Goal: Navigation & Orientation: Find specific page/section

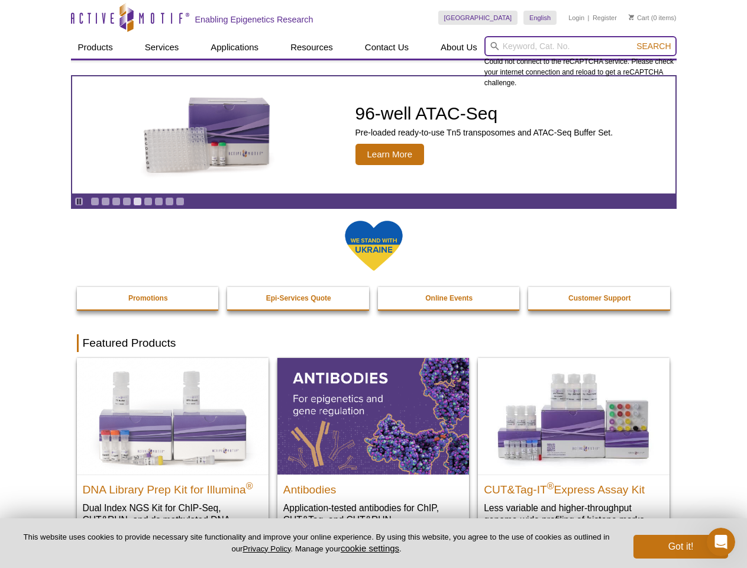
click at [581, 46] on input "search" at bounding box center [581, 46] width 192 height 20
click at [654, 46] on span "Search" at bounding box center [654, 45] width 34 height 9
click at [79, 201] on icon "Pause" at bounding box center [79, 202] width 8 height 8
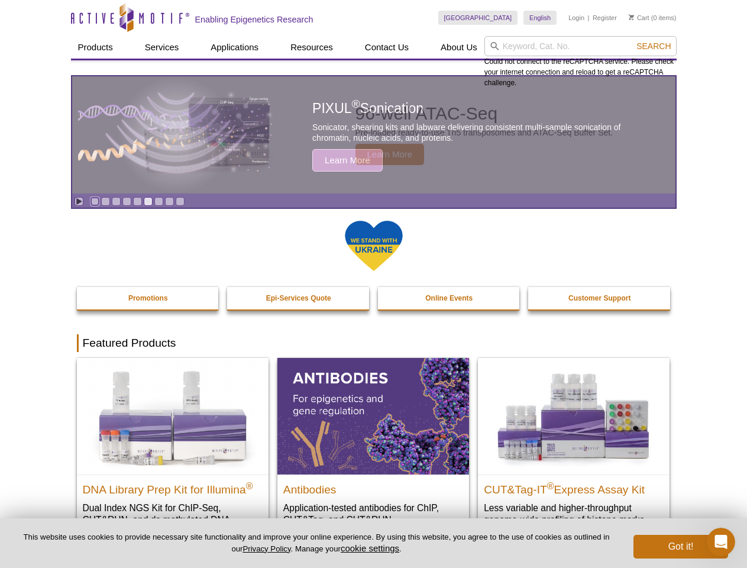
click at [95, 201] on link "Go to slide 1" at bounding box center [95, 201] width 9 height 9
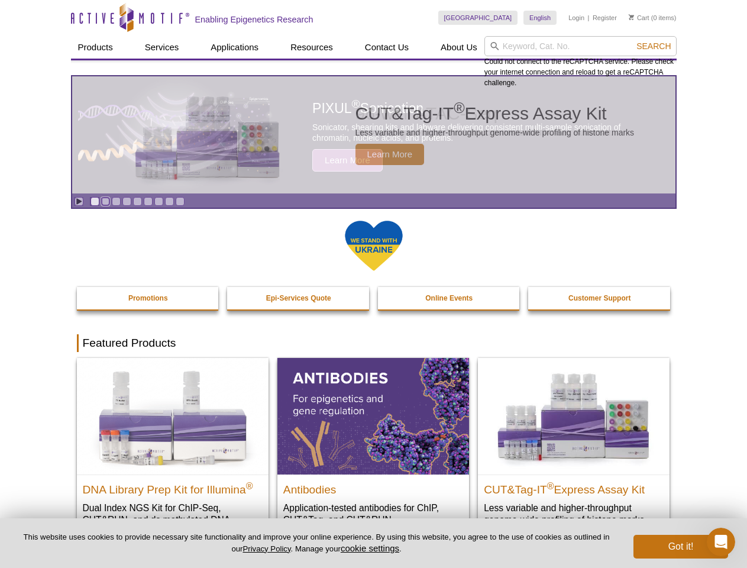
click at [105, 201] on link "Go to slide 2" at bounding box center [105, 201] width 9 height 9
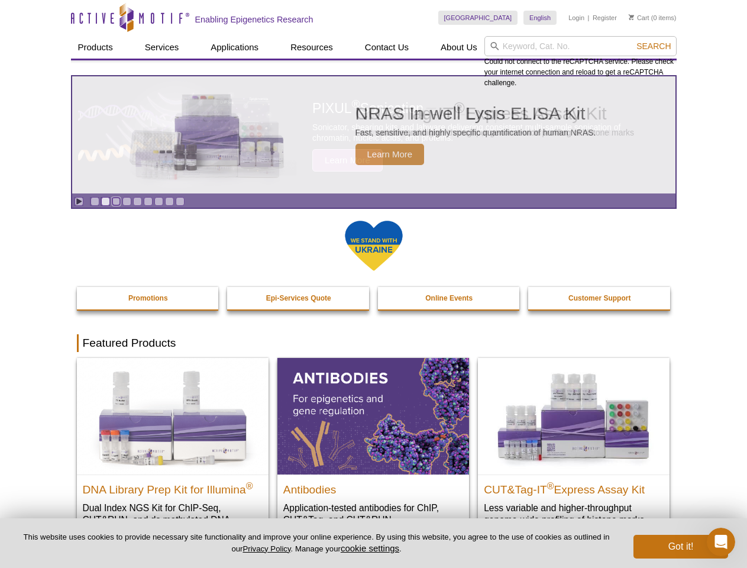
click at [116, 201] on link "Go to slide 3" at bounding box center [116, 201] width 9 height 9
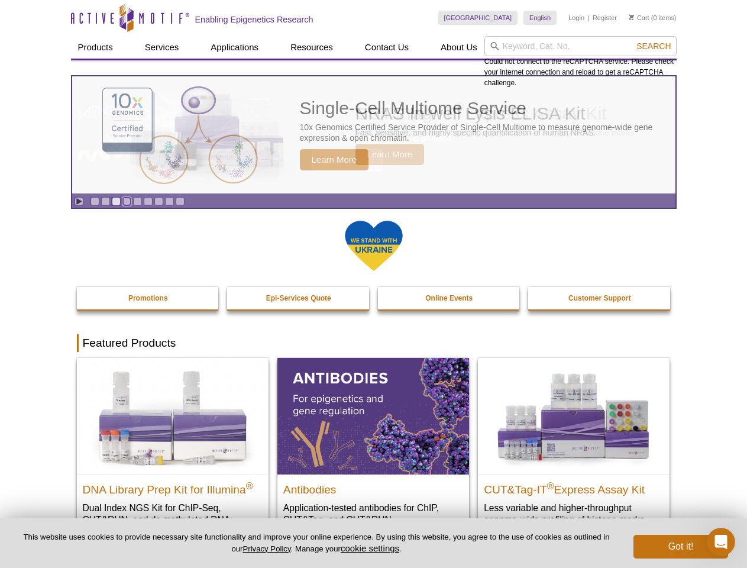
click at [127, 201] on link "Go to slide 4" at bounding box center [127, 201] width 9 height 9
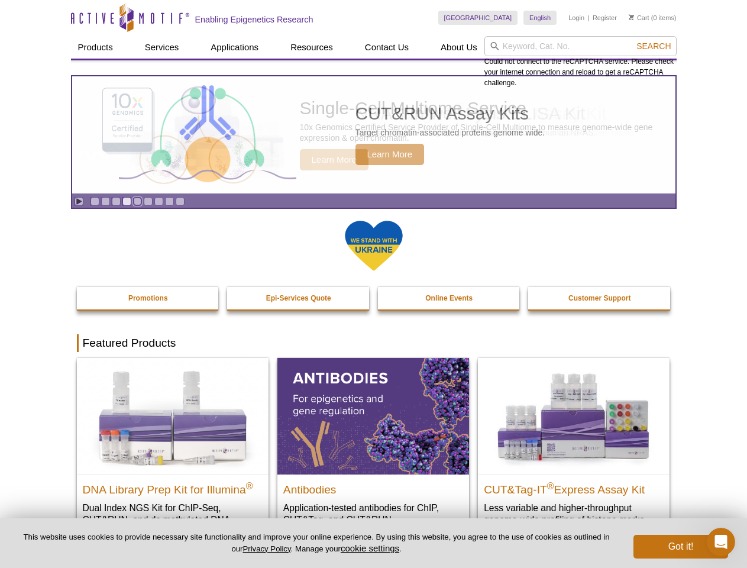
click at [137, 201] on link "Go to slide 5" at bounding box center [137, 201] width 9 height 9
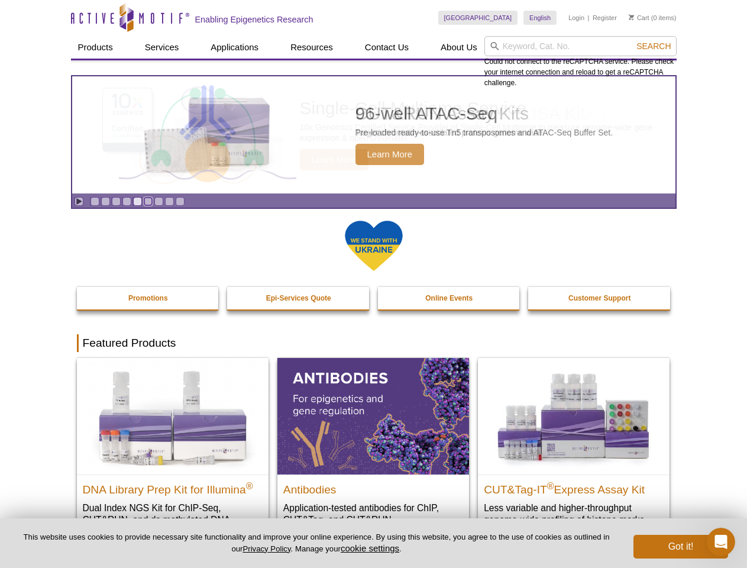
click at [148, 201] on link "Go to slide 6" at bounding box center [148, 201] width 9 height 9
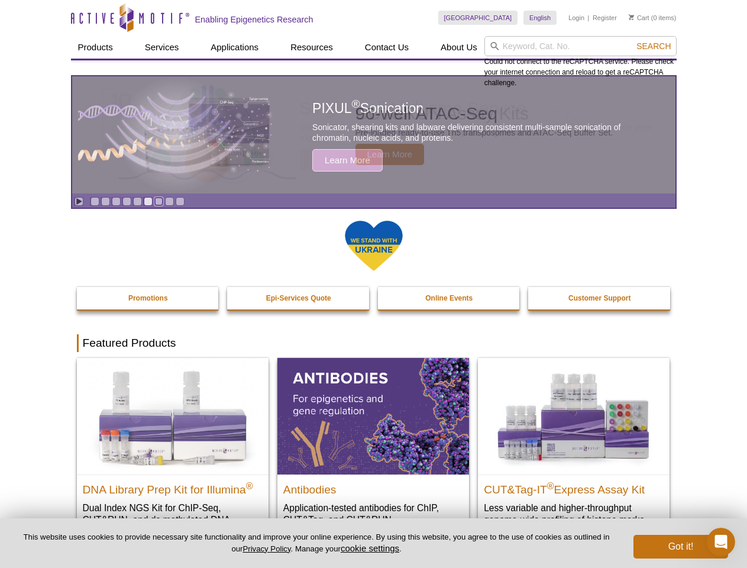
click at [159, 201] on link "Go to slide 7" at bounding box center [158, 201] width 9 height 9
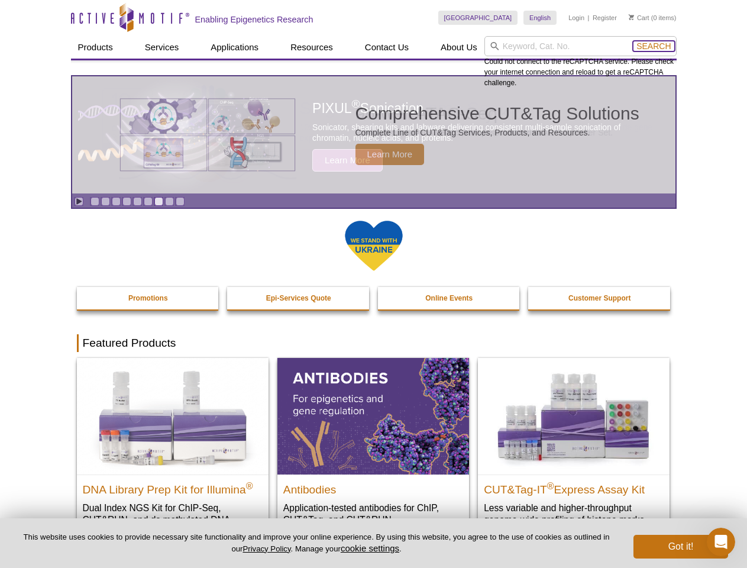
click at [654, 46] on span "Search" at bounding box center [654, 45] width 34 height 9
